Goal: Task Accomplishment & Management: Use online tool/utility

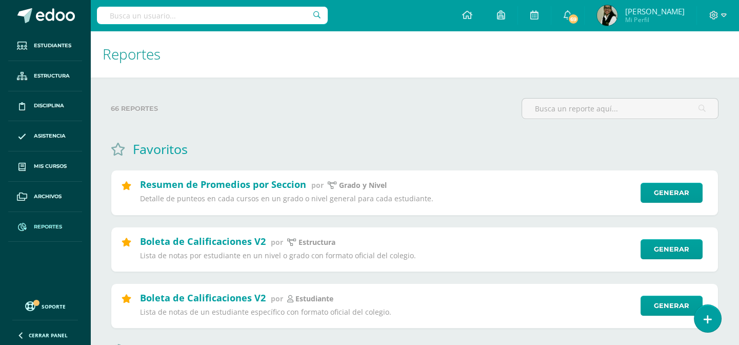
click at [48, 231] on link "Reportes" at bounding box center [45, 227] width 74 height 30
click at [677, 307] on link "Generar" at bounding box center [676, 305] width 63 height 21
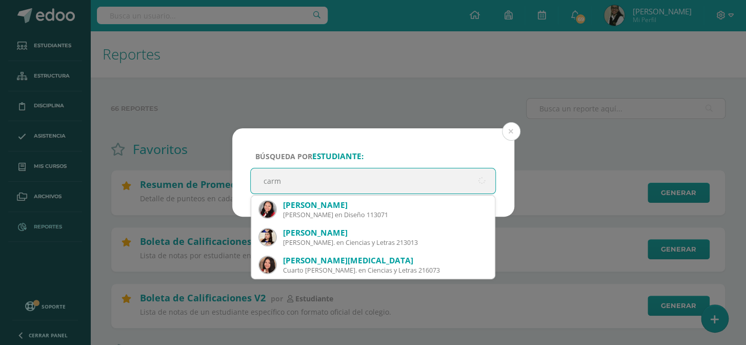
type input "carme"
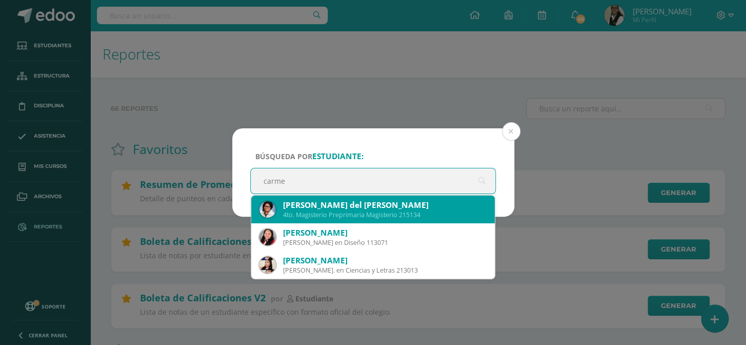
click at [299, 211] on div "Carmen del Rosario Rodríguez Mendoza 4to. Magisterio Preprimaria Magisterio 215…" at bounding box center [374, 209] width 228 height 28
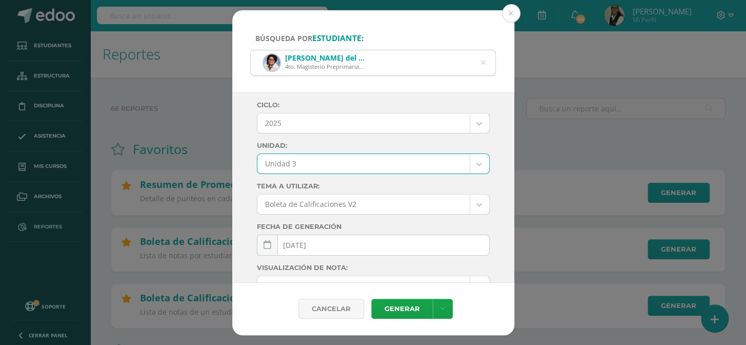
select select "Unidad 3"
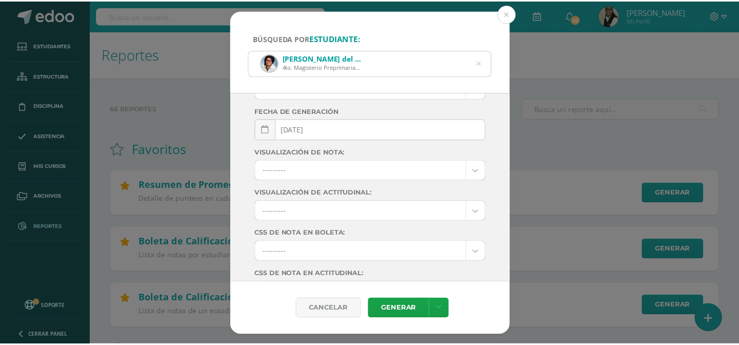
scroll to position [176, 0]
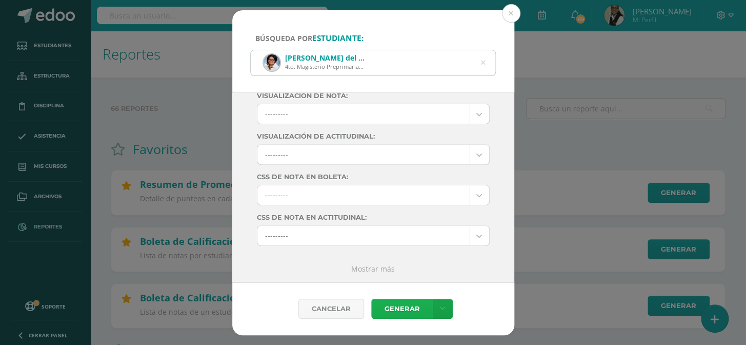
click at [409, 305] on link "Generar" at bounding box center [402, 308] width 62 height 20
click at [511, 10] on button at bounding box center [511, 13] width 18 height 18
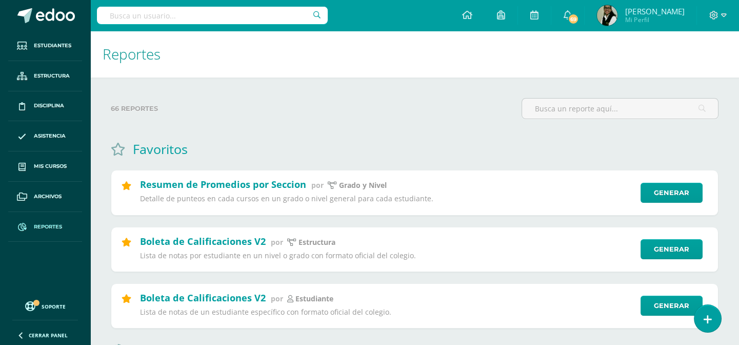
click at [270, 20] on input "text" at bounding box center [212, 15] width 231 height 17
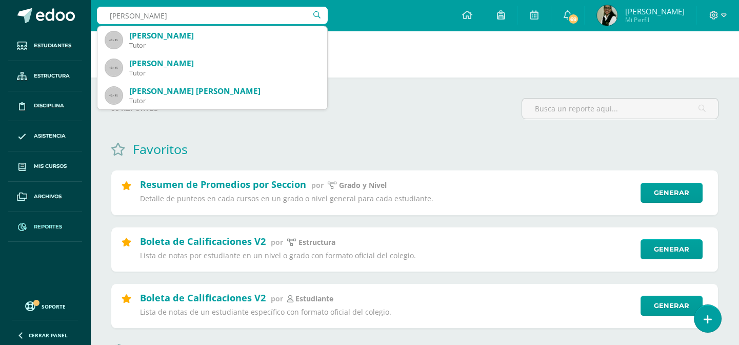
type input "Adiana Estrada"
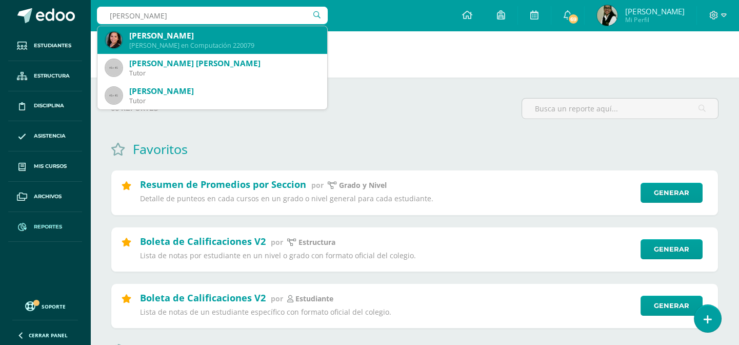
click at [207, 41] on div "Quinto Bachillerato en Computación 220079" at bounding box center [224, 45] width 190 height 9
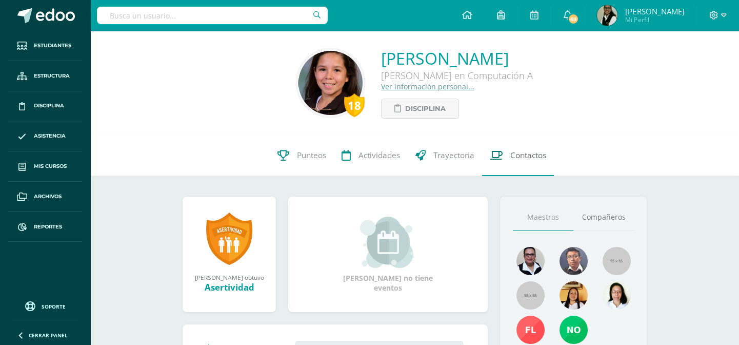
click at [526, 152] on span "Contactos" at bounding box center [528, 155] width 36 height 11
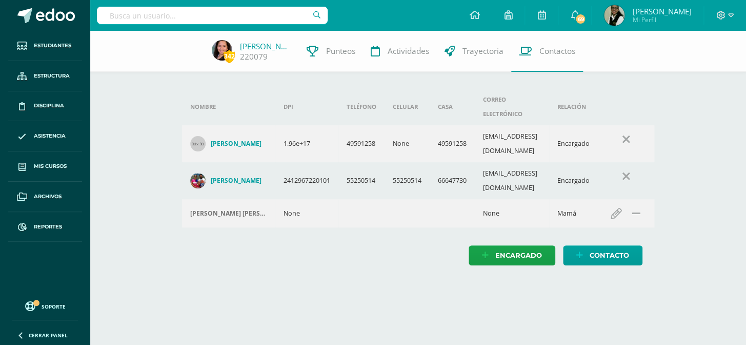
click at [200, 173] on img at bounding box center [197, 180] width 15 height 15
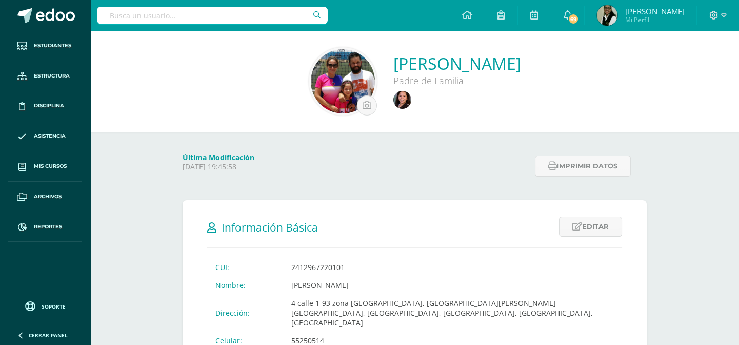
click at [311, 87] on img at bounding box center [343, 81] width 64 height 64
click at [311, 86] on img at bounding box center [343, 81] width 64 height 64
